Goal: Check status: Check status

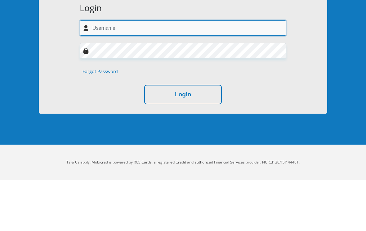
type input "[EMAIL_ADDRESS][DOMAIN_NAME]"
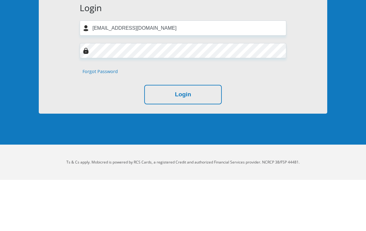
click at [183, 136] on button "Login" at bounding box center [183, 146] width 78 height 20
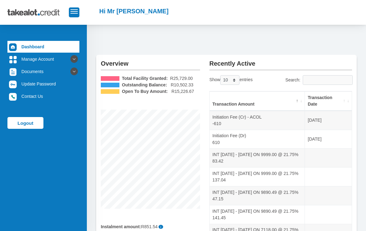
scroll to position [7, 0]
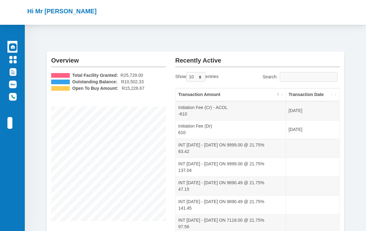
click at [334, 96] on th "Transaction Date" at bounding box center [312, 94] width 53 height 13
click at [335, 96] on th "Transaction Date" at bounding box center [312, 94] width 53 height 13
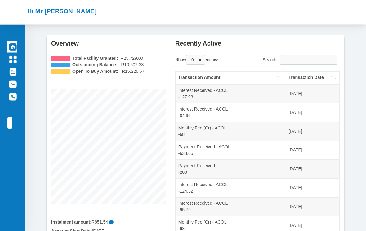
scroll to position [26, 0]
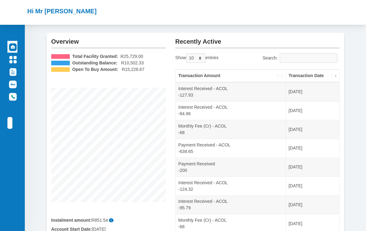
click at [12, 127] on link "Logout" at bounding box center [9, 123] width 5 height 12
click at [17, 115] on ul "Dashboard Manage Account Personal Details Banking Details Debit Order Date Chan…" at bounding box center [12, 85] width 10 height 88
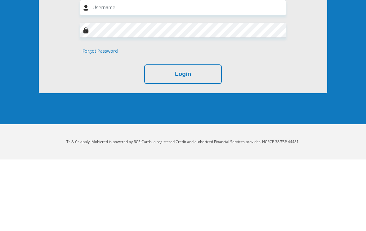
scroll to position [52, 0]
